Goal: Book appointment/travel/reservation

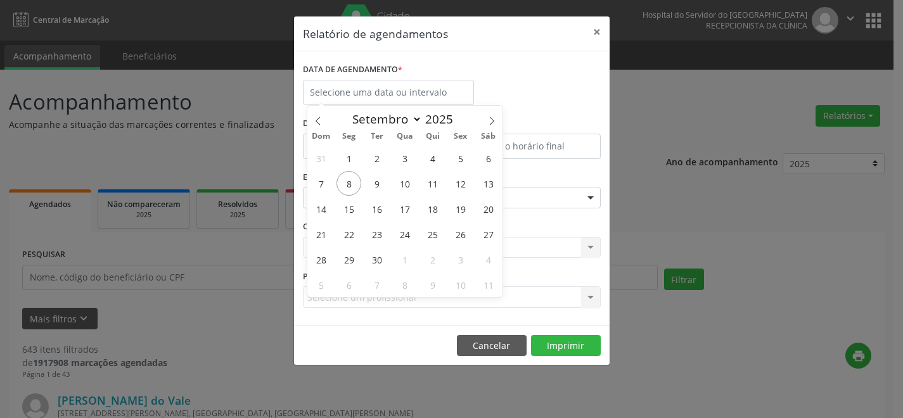
select select "8"
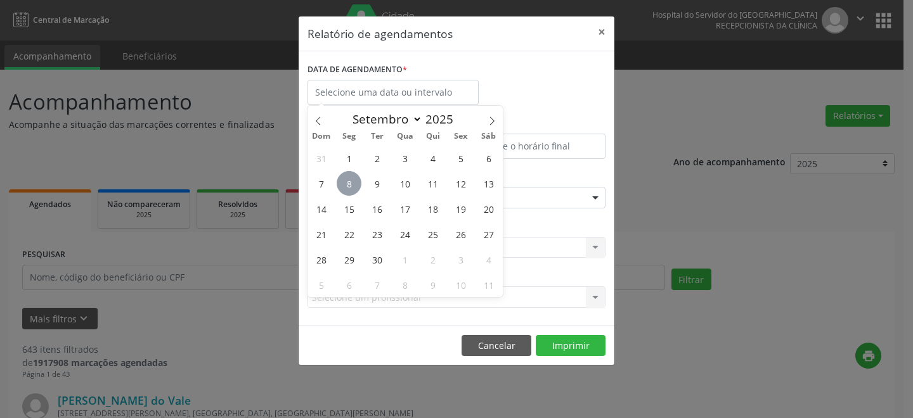
click at [342, 181] on span "8" at bounding box center [349, 183] width 25 height 25
type input "[DATE]"
click at [349, 179] on span "8" at bounding box center [349, 183] width 25 height 25
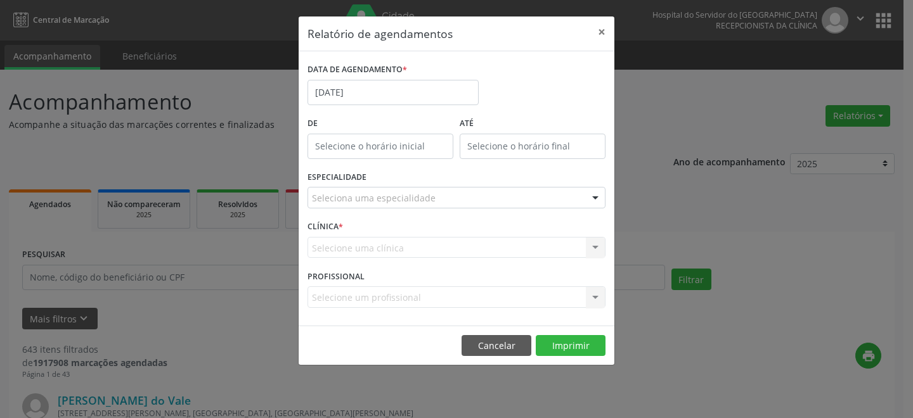
type input "12:00"
click at [363, 143] on input "12:00" at bounding box center [380, 146] width 146 height 25
click at [385, 235] on div "CLÍNICA * Selecione uma clínica Nenhum resultado encontrado para: " " Não há ne…" at bounding box center [456, 241] width 304 height 49
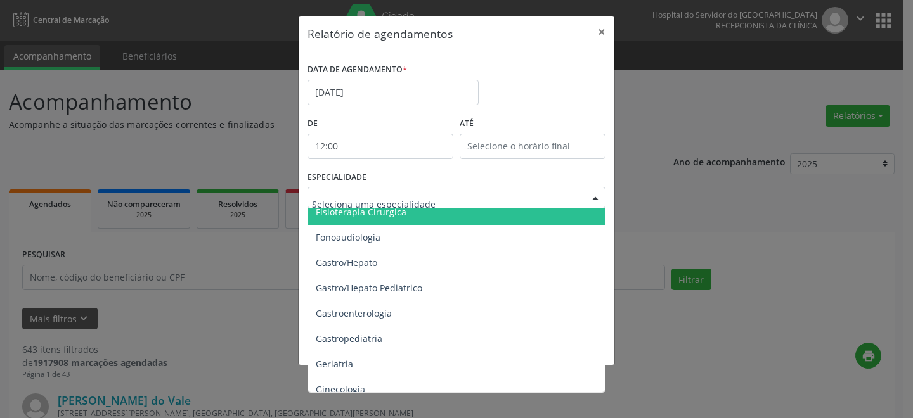
scroll to position [749, 0]
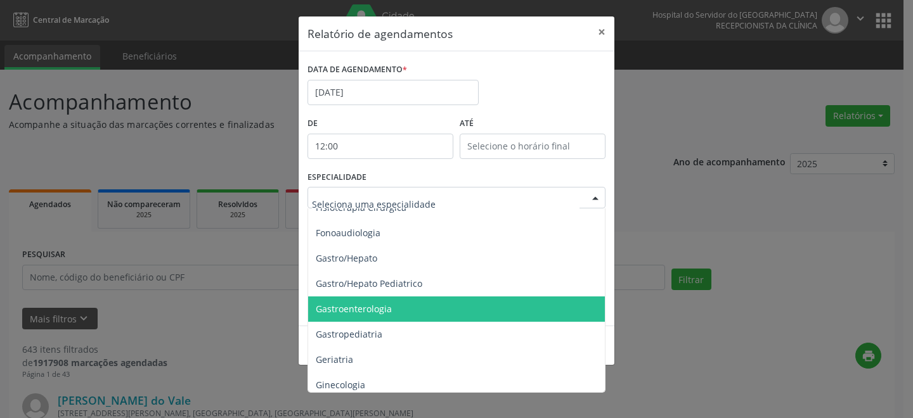
click at [353, 309] on span "Gastroenterologia" at bounding box center [354, 309] width 76 height 12
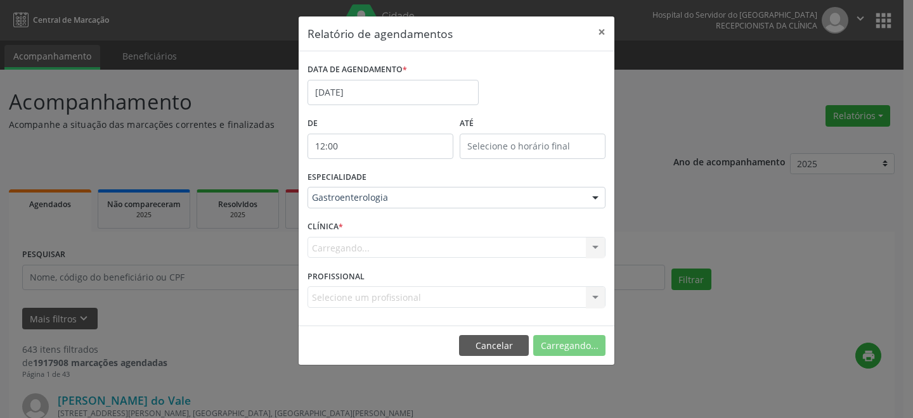
click at [335, 224] on label "CLÍNICA *" at bounding box center [325, 227] width 36 height 20
drag, startPoint x: 336, startPoint y: 246, endPoint x: 342, endPoint y: 198, distance: 47.9
click at [337, 242] on div "Carregando... Nenhum resultado encontrado para: " " Não há nenhuma opção para s…" at bounding box center [456, 248] width 298 height 22
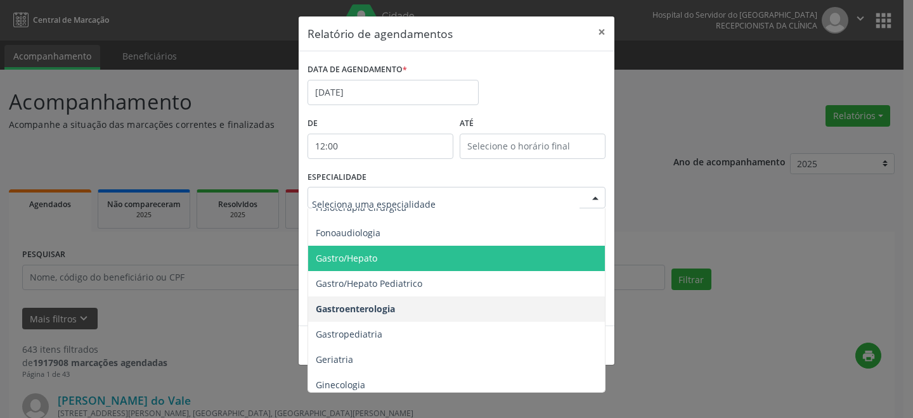
click at [341, 247] on span "Gastro/Hepato" at bounding box center [457, 258] width 299 height 25
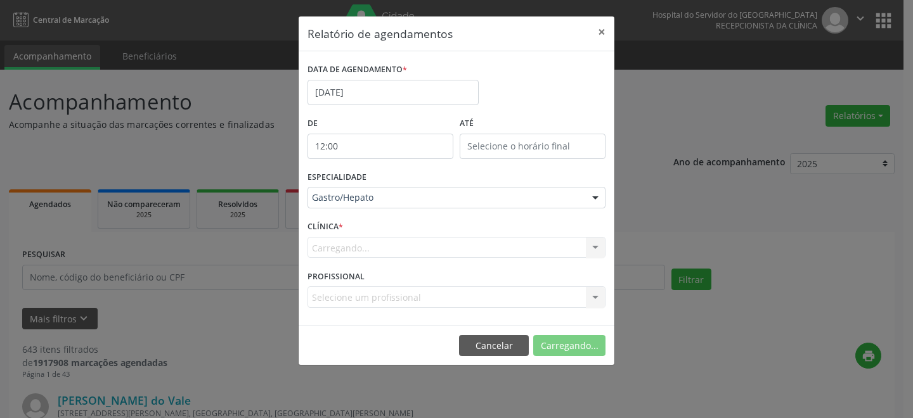
click at [390, 241] on div "Carregando... Nenhum resultado encontrado para: " " Não há nenhuma opção para s…" at bounding box center [456, 248] width 298 height 22
click at [595, 196] on div at bounding box center [595, 199] width 19 height 22
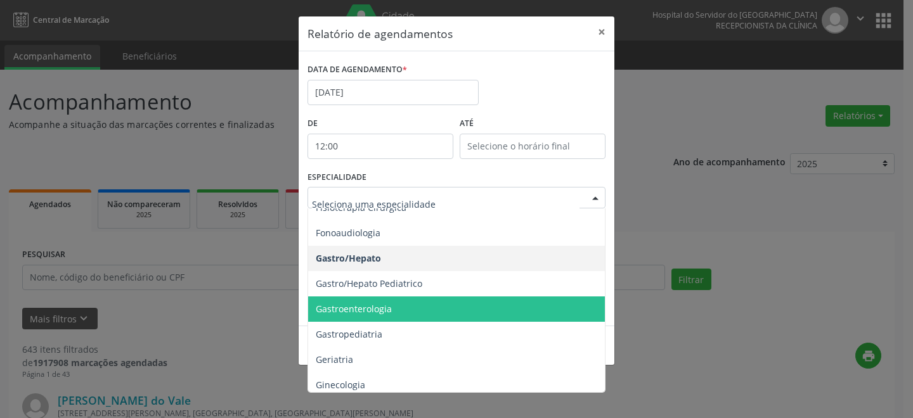
click at [340, 309] on span "Gastroenterologia" at bounding box center [354, 309] width 76 height 12
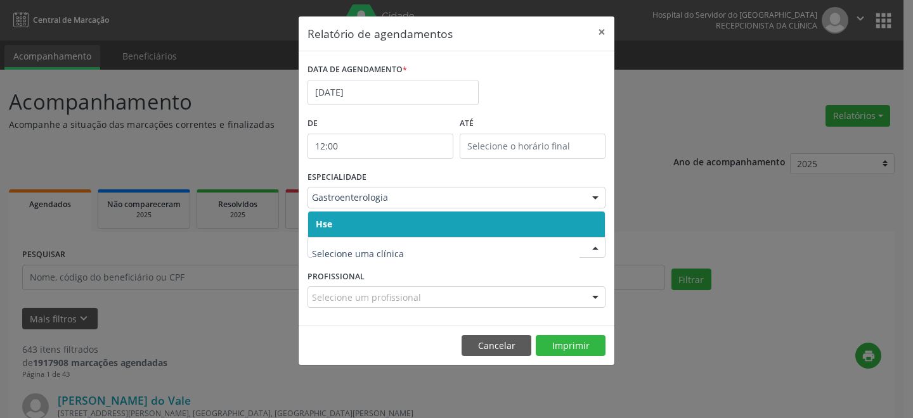
click at [361, 223] on span "Hse" at bounding box center [456, 224] width 297 height 25
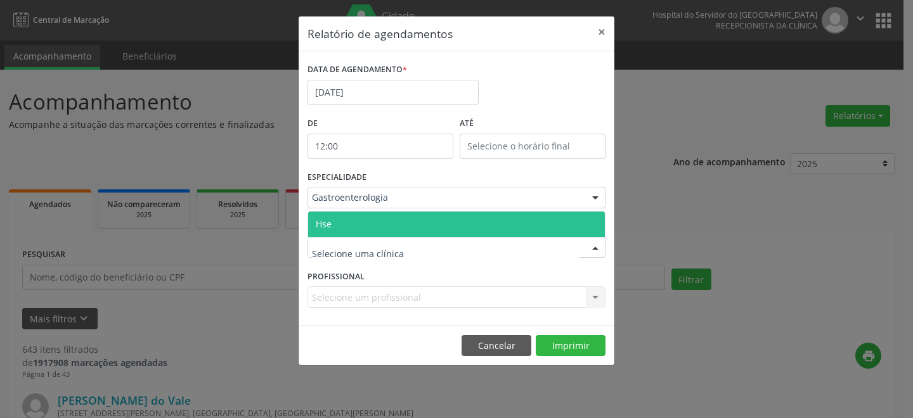
click at [372, 226] on span "Hse" at bounding box center [456, 224] width 297 height 25
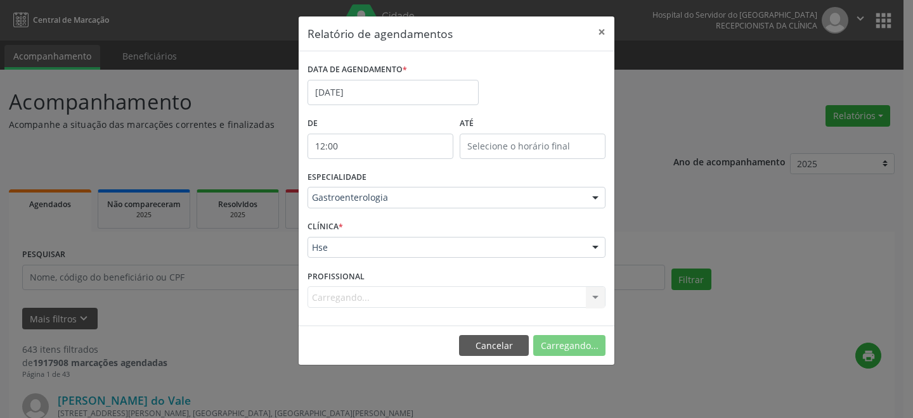
click at [364, 294] on div "Carregando... Nenhum resultado encontrado para: " " Não há nenhuma opção para s…" at bounding box center [456, 298] width 298 height 22
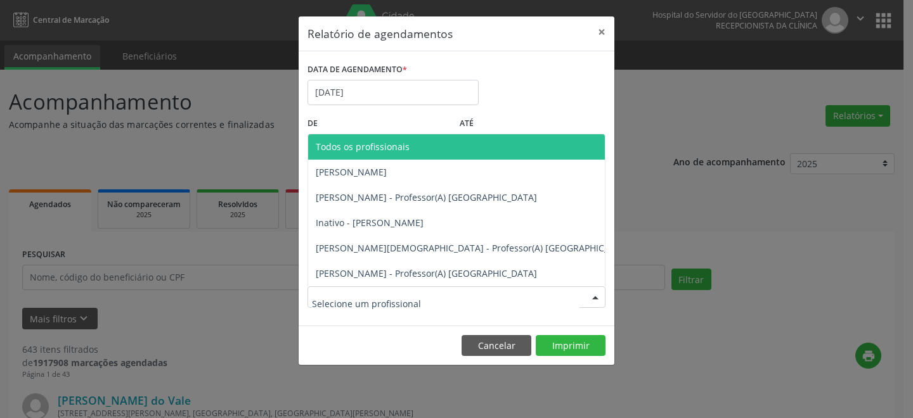
click at [592, 294] on div at bounding box center [595, 298] width 19 height 22
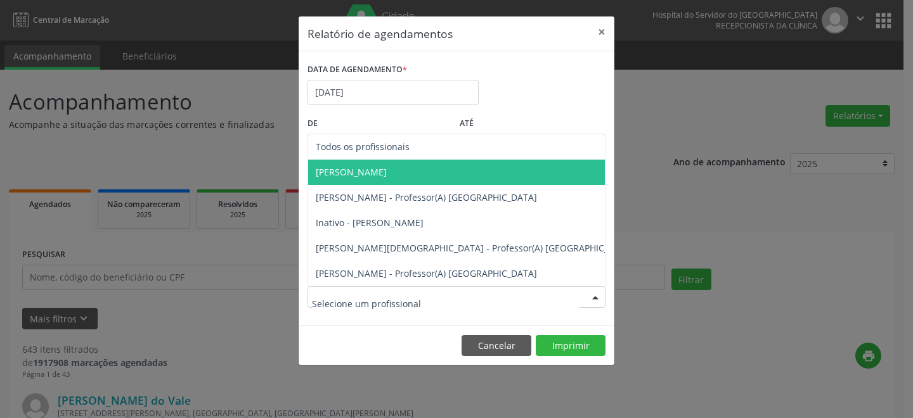
click at [352, 169] on span "[PERSON_NAME]" at bounding box center [351, 172] width 71 height 12
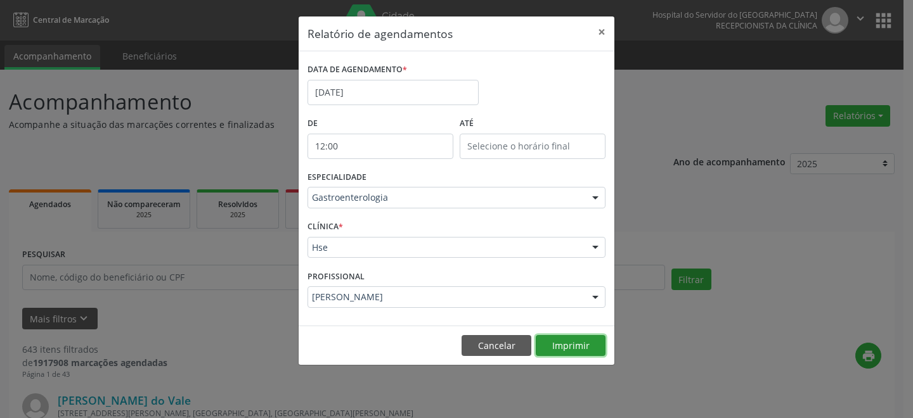
click at [564, 346] on button "Imprimir" at bounding box center [571, 346] width 70 height 22
